Goal: Navigation & Orientation: Find specific page/section

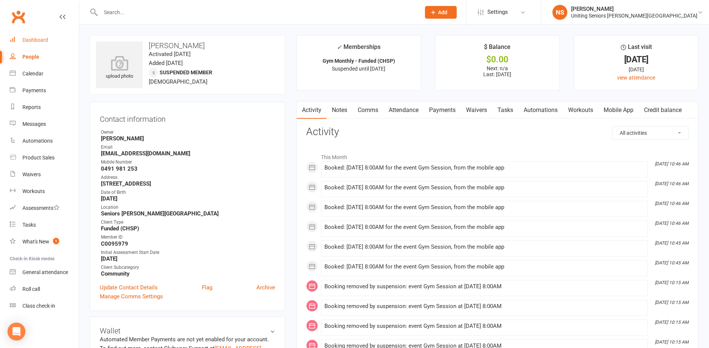
click at [38, 40] on div "Dashboard" at bounding box center [35, 40] width 26 height 6
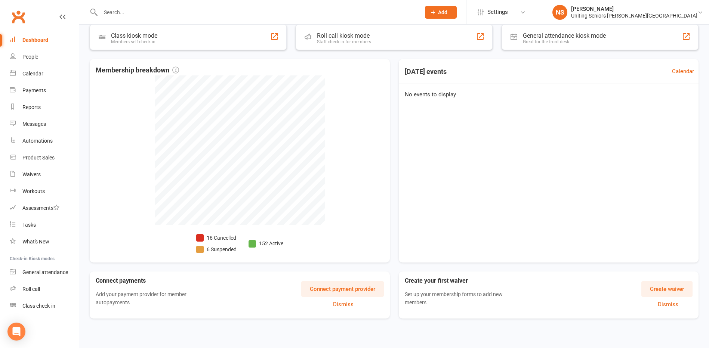
scroll to position [172, 0]
